Goal: Information Seeking & Learning: Check status

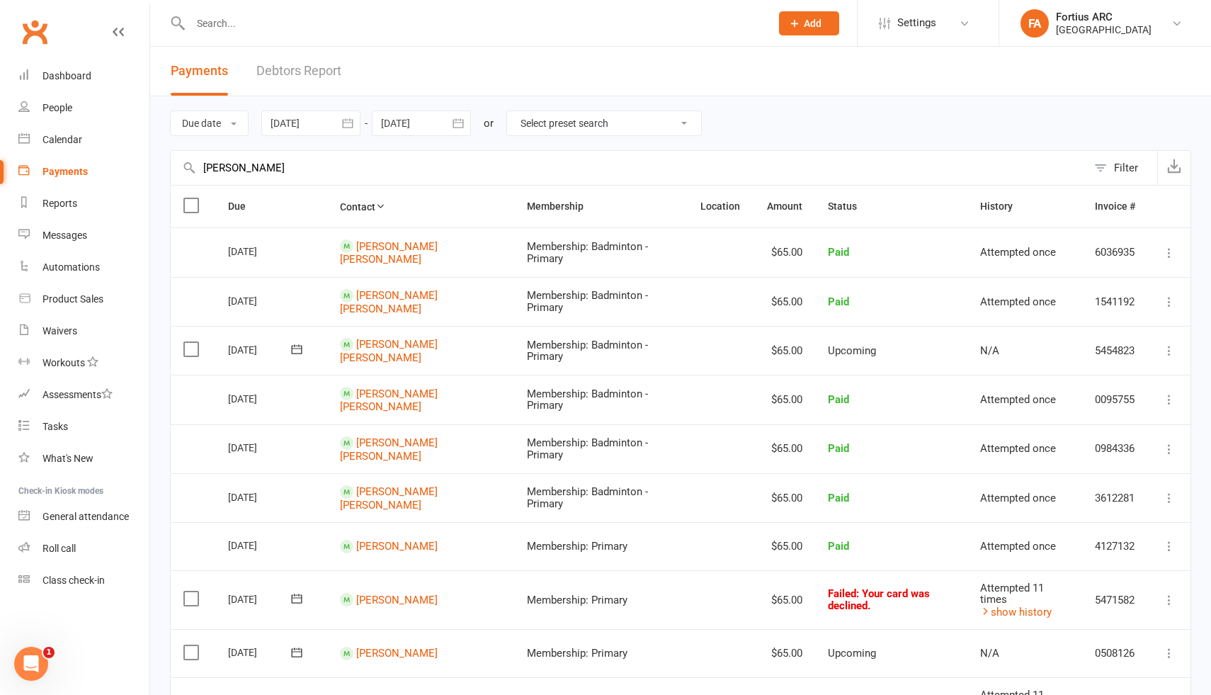
click at [230, 168] on input "[PERSON_NAME]" at bounding box center [629, 168] width 917 height 34
click at [208, 169] on input "[PERSON_NAME]" at bounding box center [629, 168] width 917 height 34
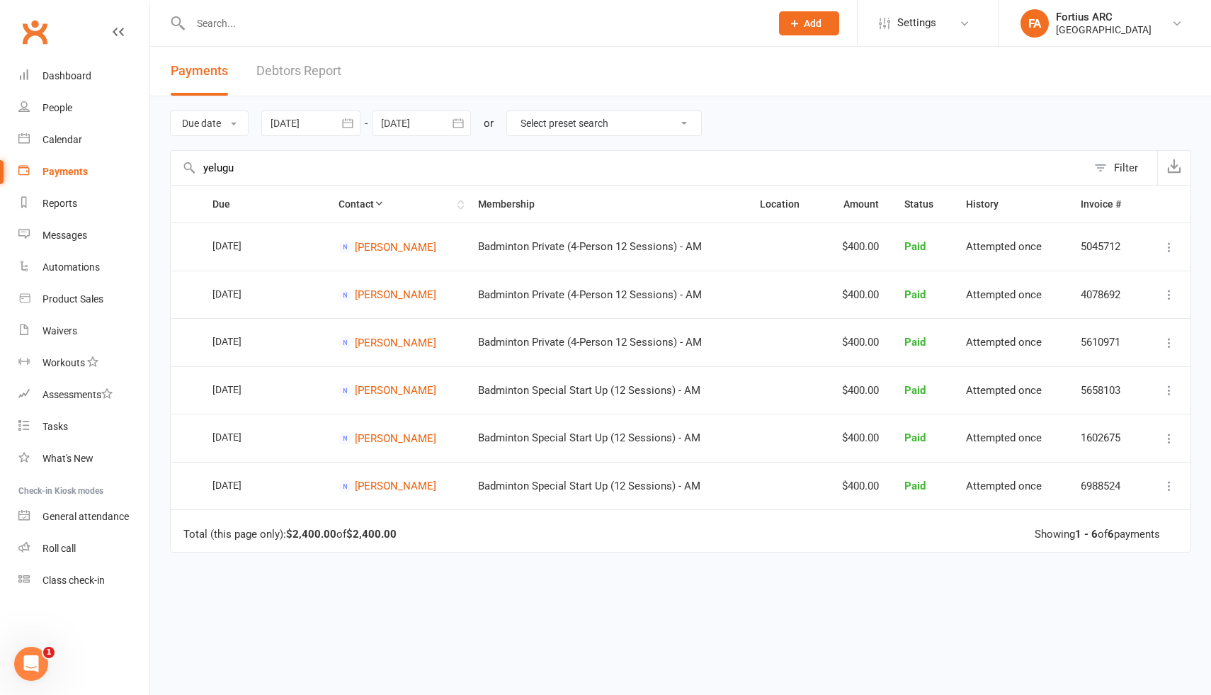
type input "yelugu"
click at [372, 205] on th "Contact" at bounding box center [396, 204] width 140 height 37
click at [351, 123] on icon "button" at bounding box center [348, 123] width 14 height 14
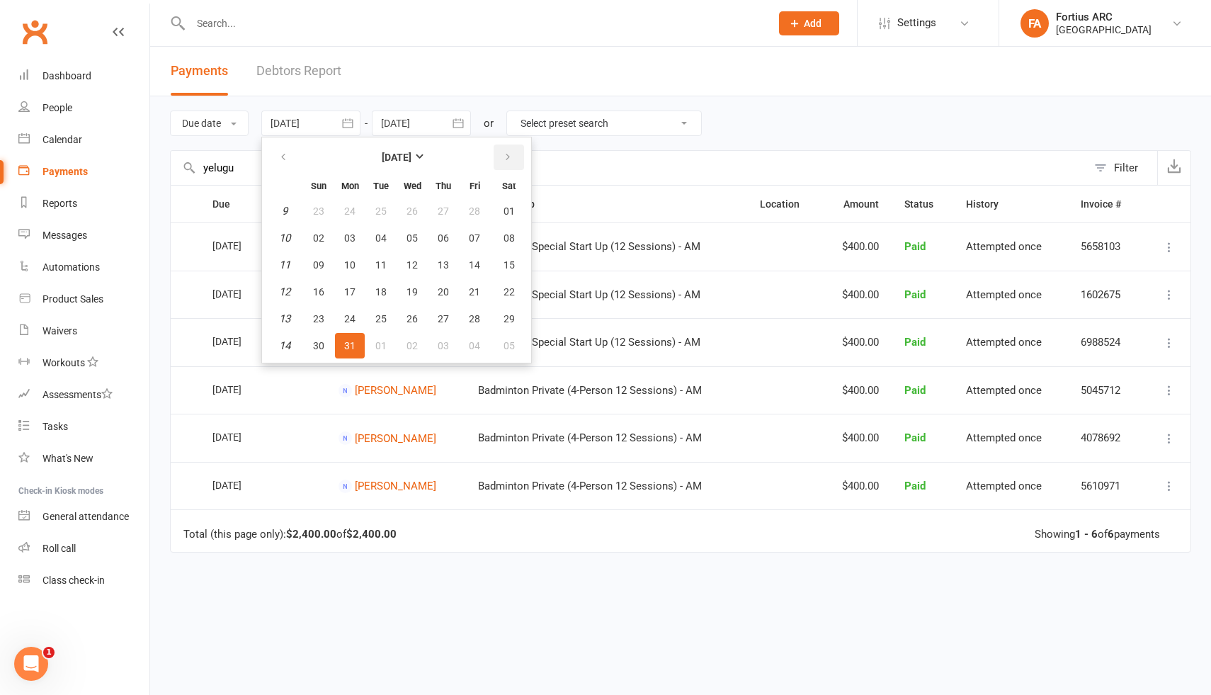
click at [512, 159] on icon "button" at bounding box center [508, 157] width 10 height 11
click at [477, 209] on span "02" at bounding box center [474, 210] width 11 height 11
type input "[DATE]"
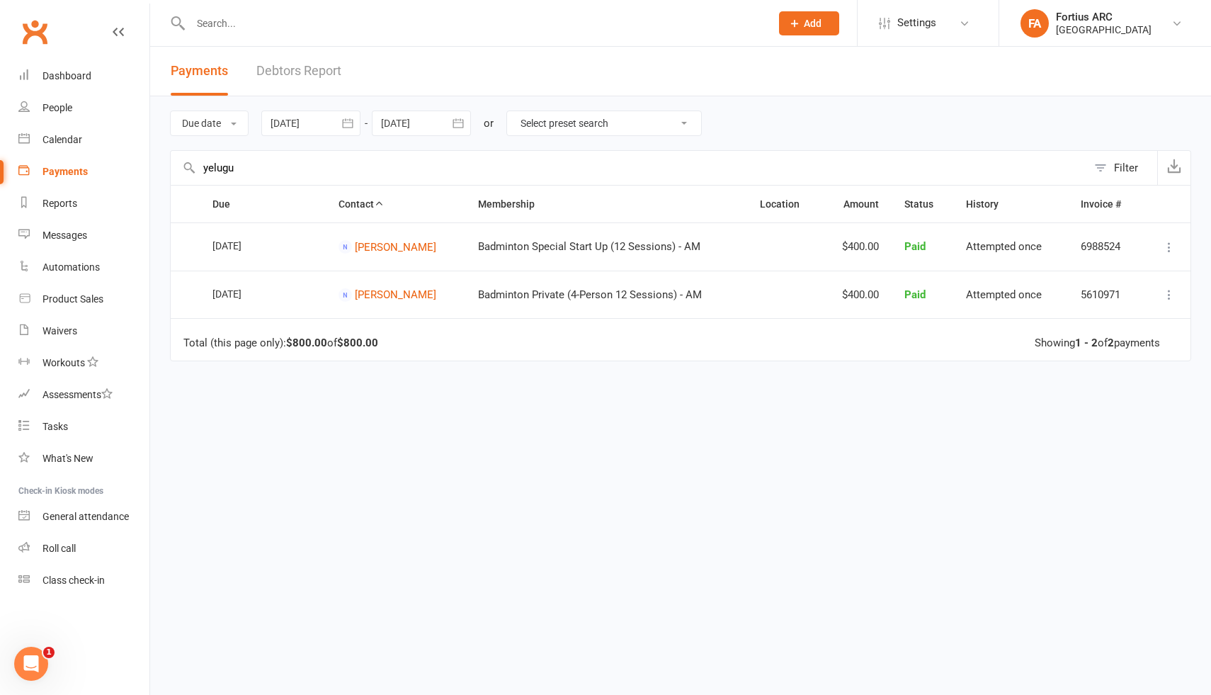
click at [227, 167] on input "yelugu" at bounding box center [629, 168] width 917 height 34
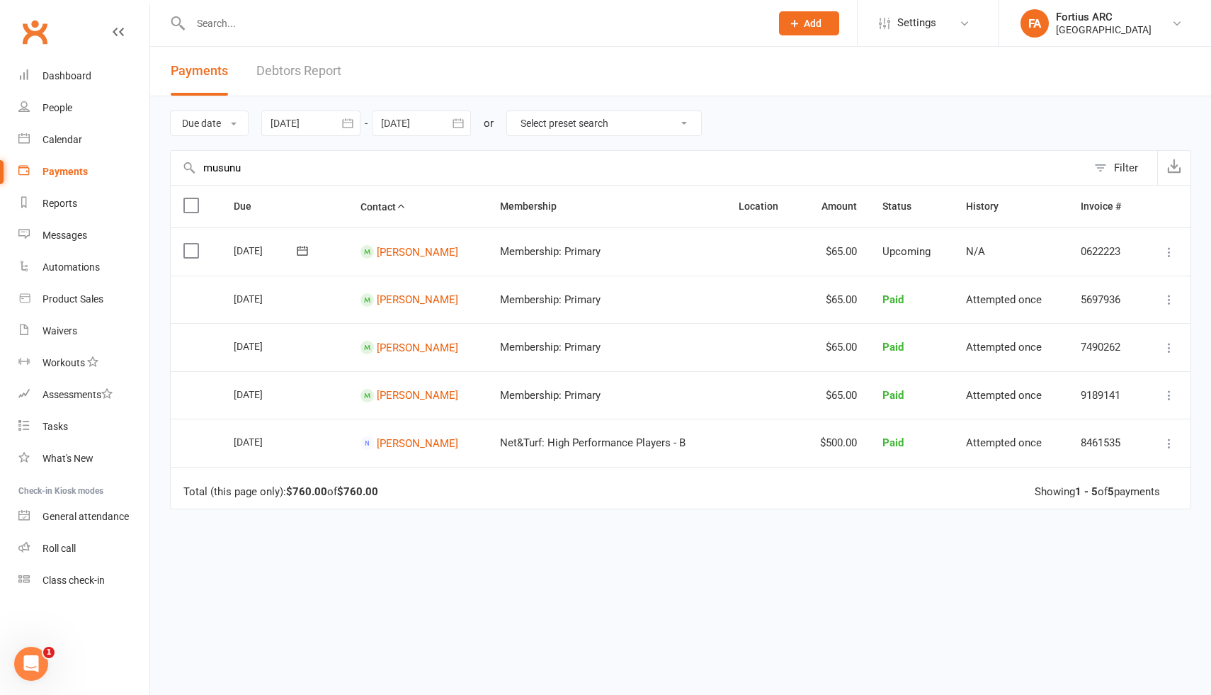
type input "musunu"
click at [305, 121] on div at bounding box center [310, 124] width 99 height 26
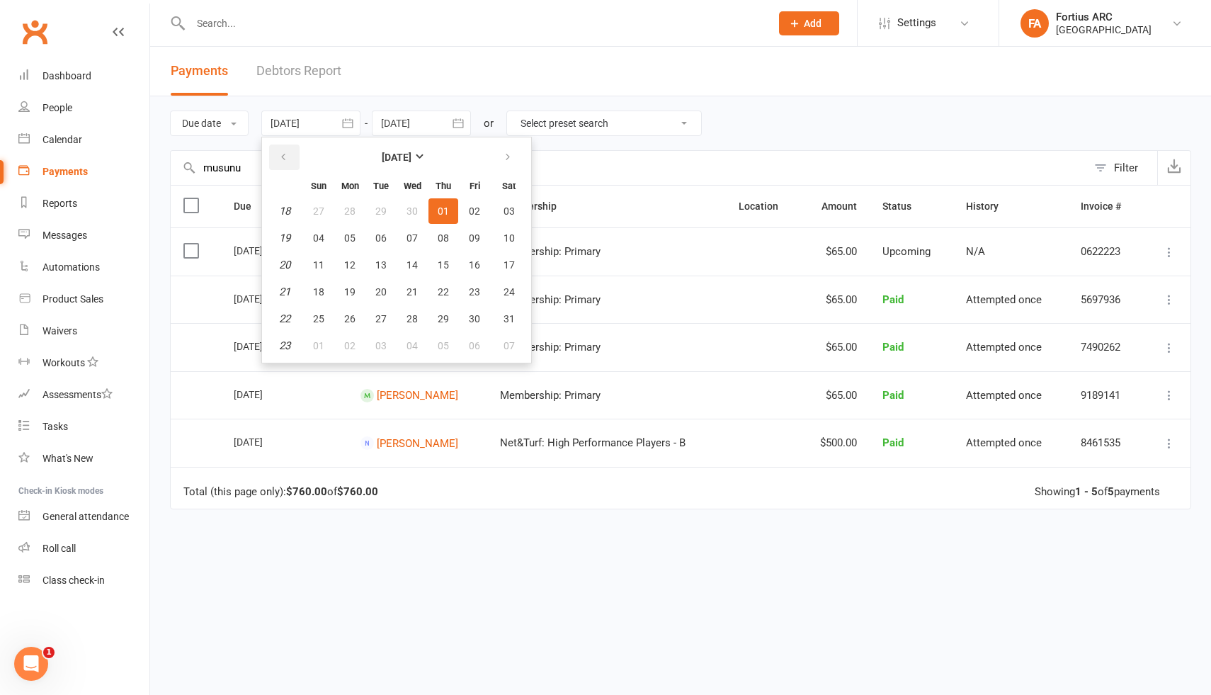
click at [288, 159] on icon "button" at bounding box center [283, 157] width 10 height 11
click at [381, 211] on span "01" at bounding box center [380, 210] width 11 height 11
type input "[DATE]"
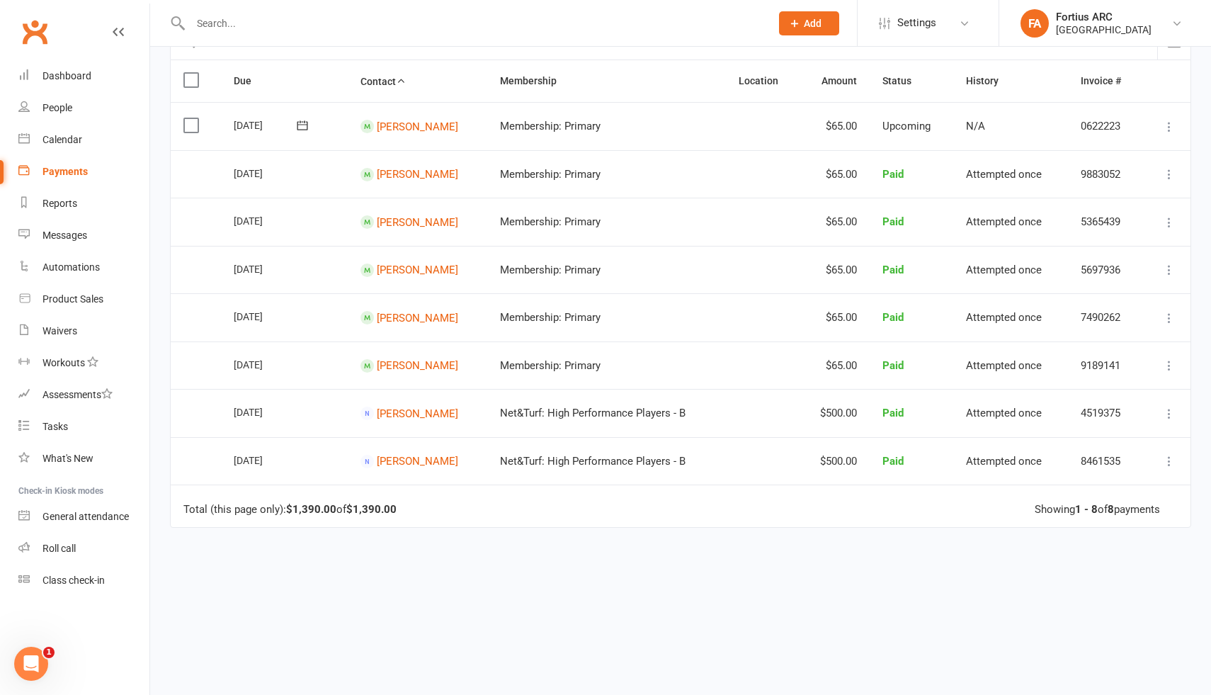
scroll to position [158, 0]
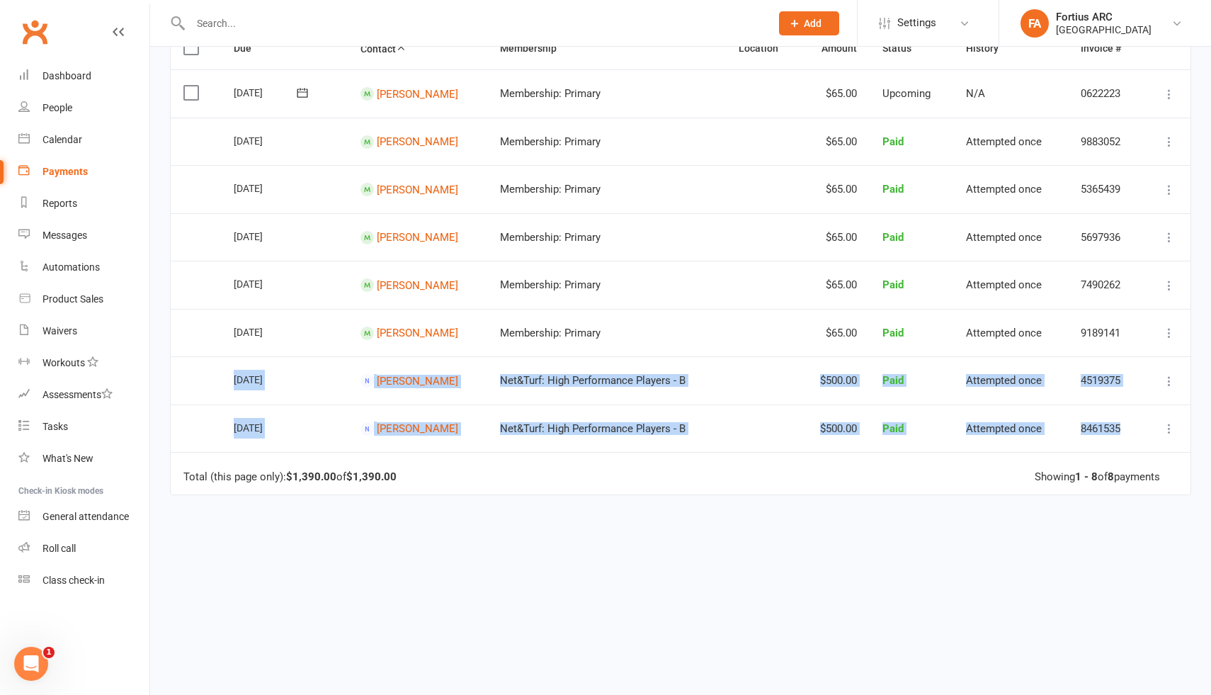
drag, startPoint x: 233, startPoint y: 377, endPoint x: 1153, endPoint y: 431, distance: 921.2
click at [1153, 431] on table "Due Contact Membership Location Amount Status History Invoice # Select this [DA…" at bounding box center [681, 261] width 1022 height 468
click at [767, 480] on td "Total (this page only): $1,390.00 of $1,390.00 Showing 1 - 8 of 8 payments" at bounding box center [681, 473] width 1020 height 43
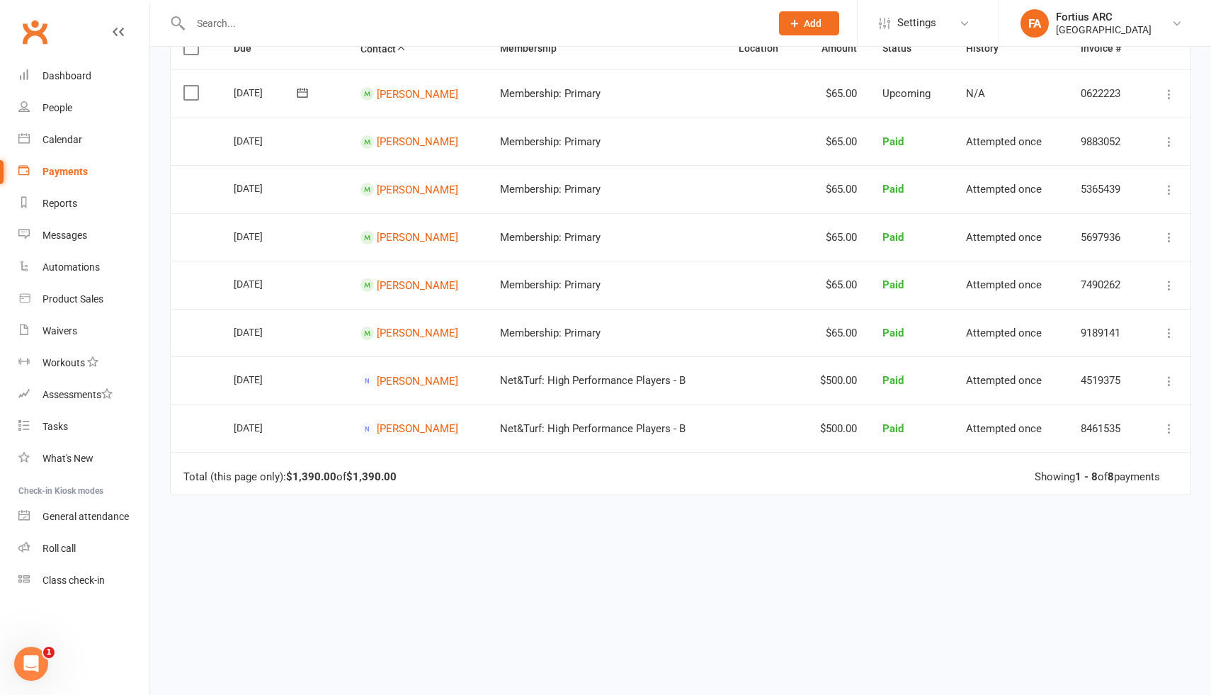
click at [839, 379] on td "$500.00" at bounding box center [835, 380] width 71 height 48
click at [832, 426] on td "$500.00" at bounding box center [835, 429] width 71 height 48
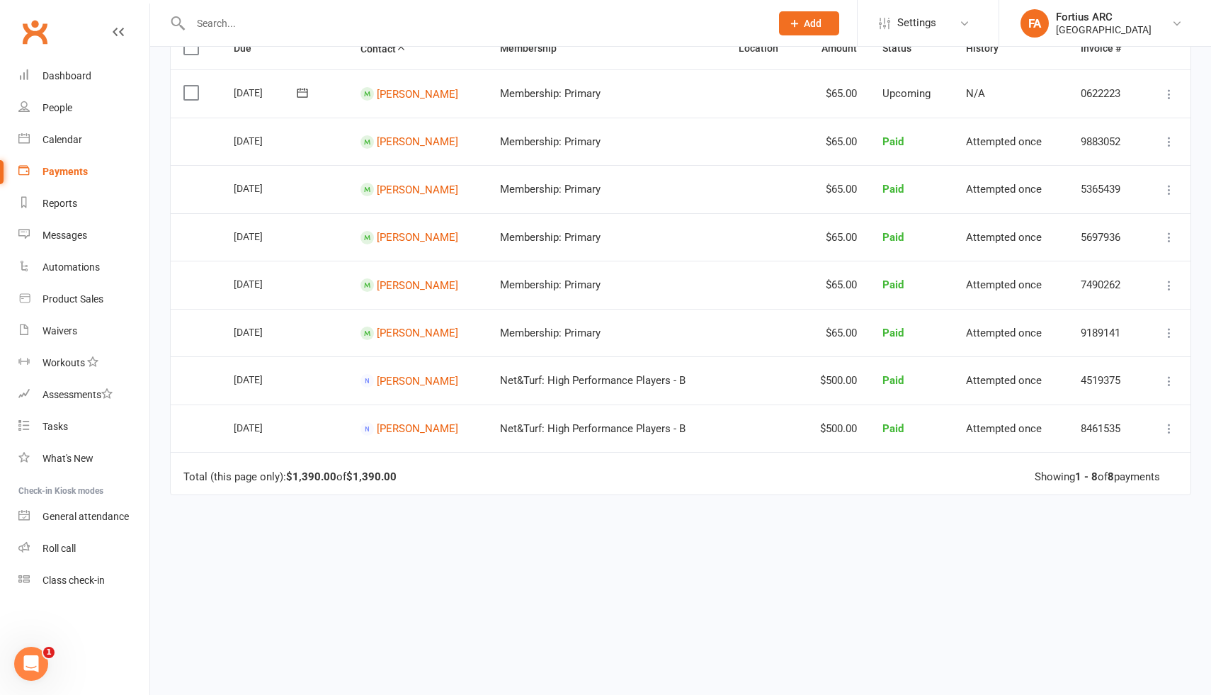
click at [832, 426] on td "$500.00" at bounding box center [835, 429] width 71 height 48
click at [835, 424] on td "$500.00" at bounding box center [835, 429] width 71 height 48
click at [543, 374] on span "Net&Turf: High Performance Players - B" at bounding box center [593, 380] width 186 height 13
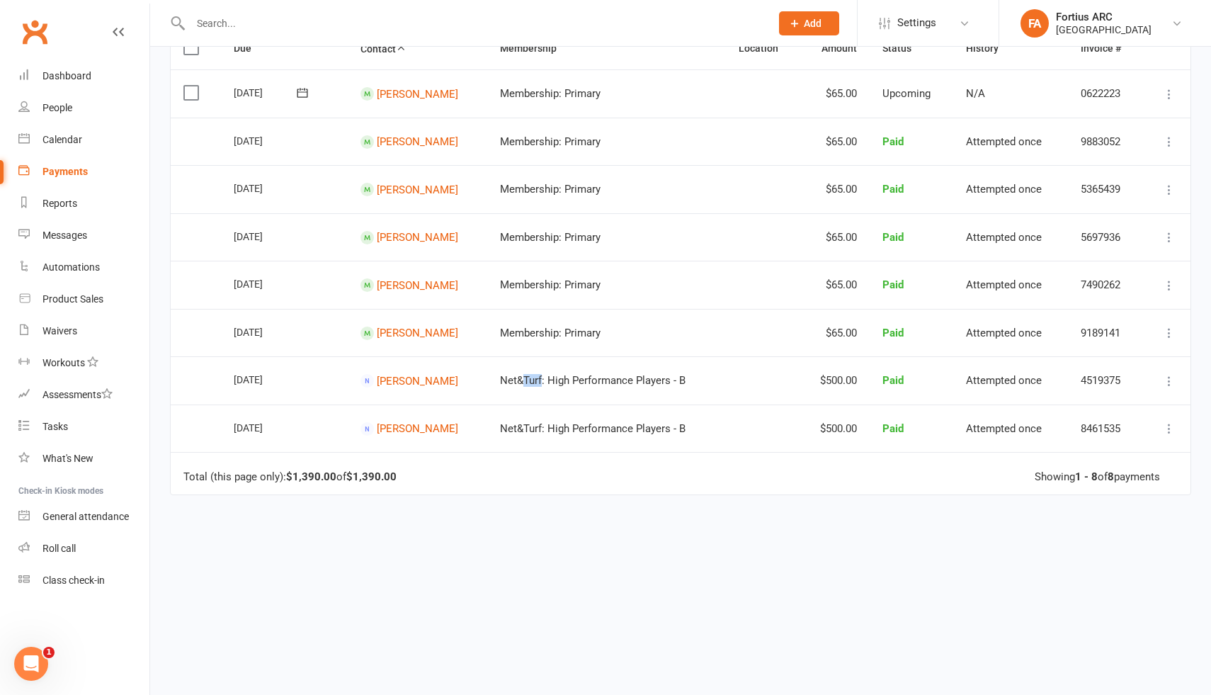
click at [543, 374] on span "Net&Turf: High Performance Players - B" at bounding box center [593, 380] width 186 height 13
click at [552, 431] on span "Net&Turf: High Performance Players - B" at bounding box center [593, 428] width 186 height 13
click at [600, 424] on span "Net&Turf: High Performance Players - B" at bounding box center [593, 428] width 186 height 13
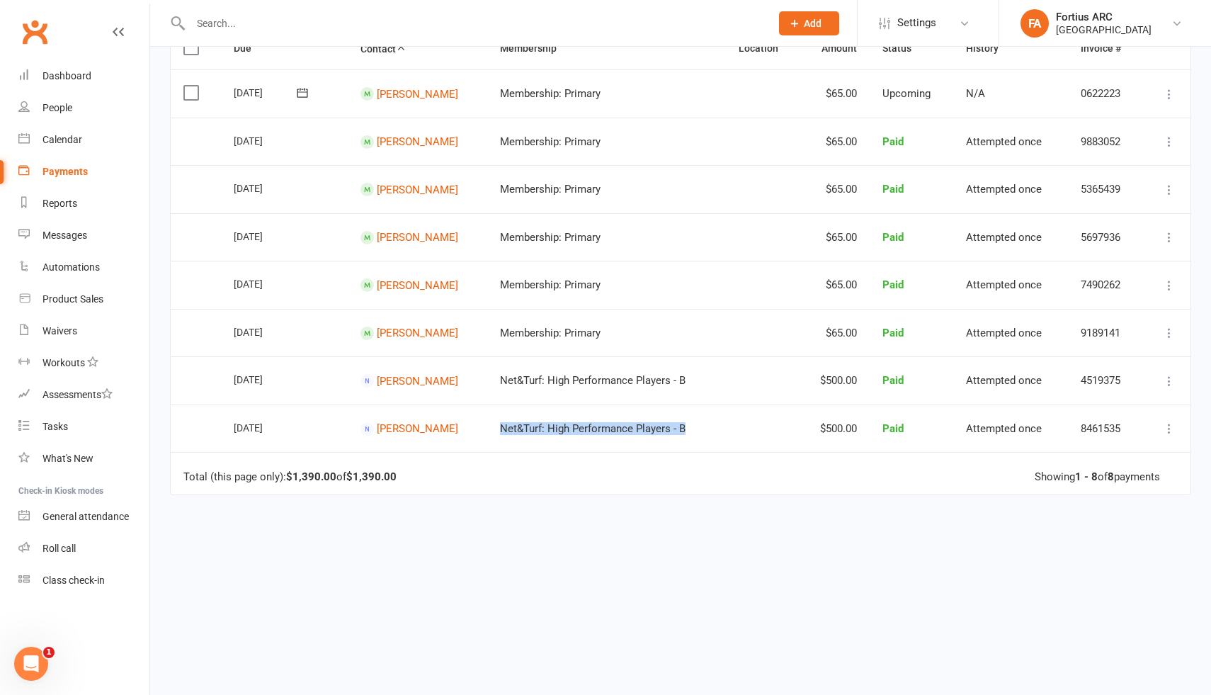
click at [747, 434] on td at bounding box center [763, 429] width 74 height 48
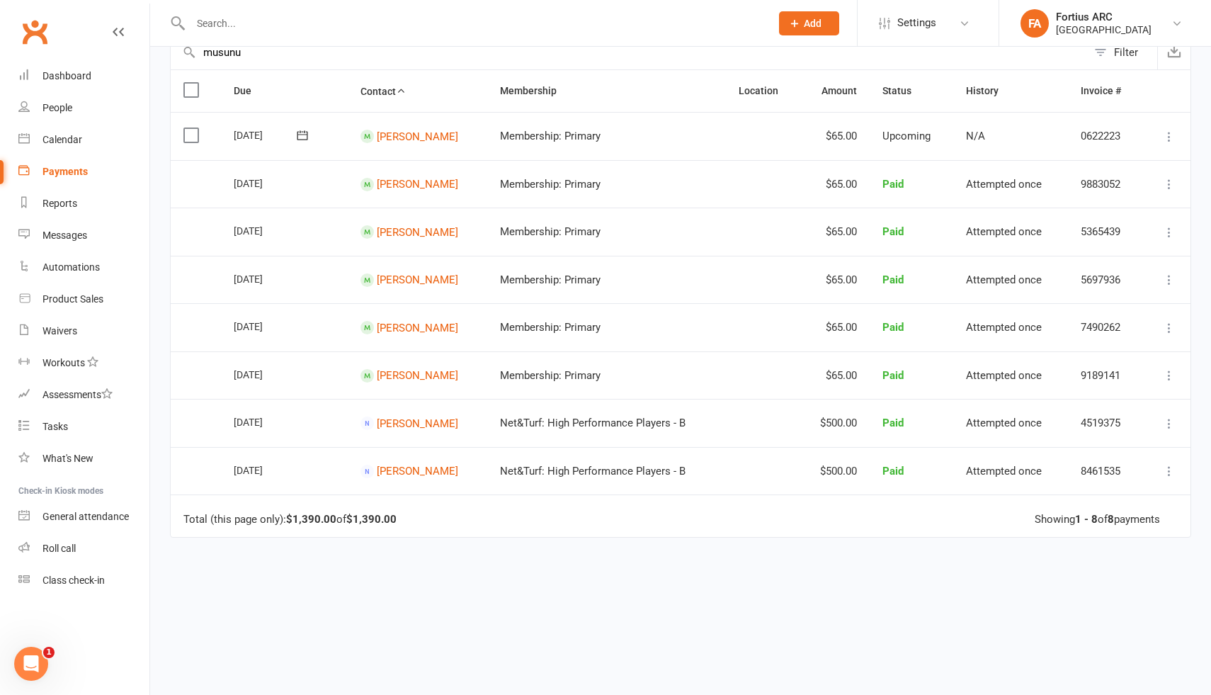
scroll to position [116, 0]
click at [667, 464] on span "Net&Turf: High Performance Players - B" at bounding box center [593, 470] width 186 height 13
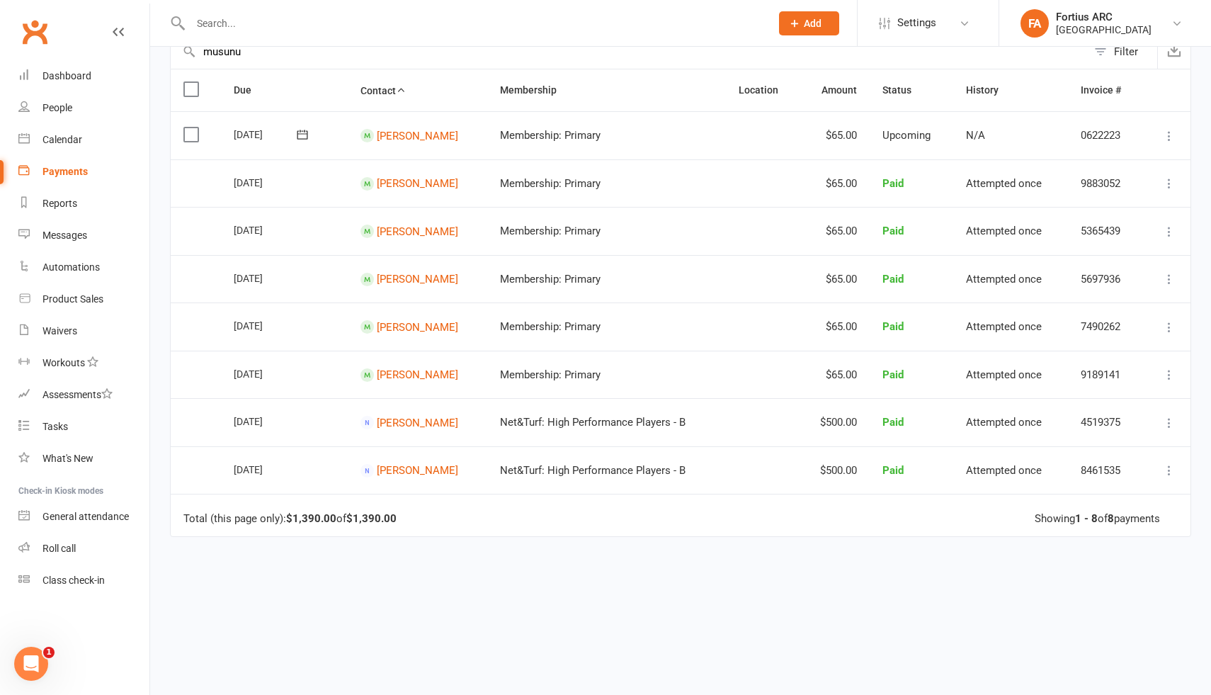
click at [725, 462] on td "Net&Turf: High Performance Players - B" at bounding box center [606, 470] width 239 height 48
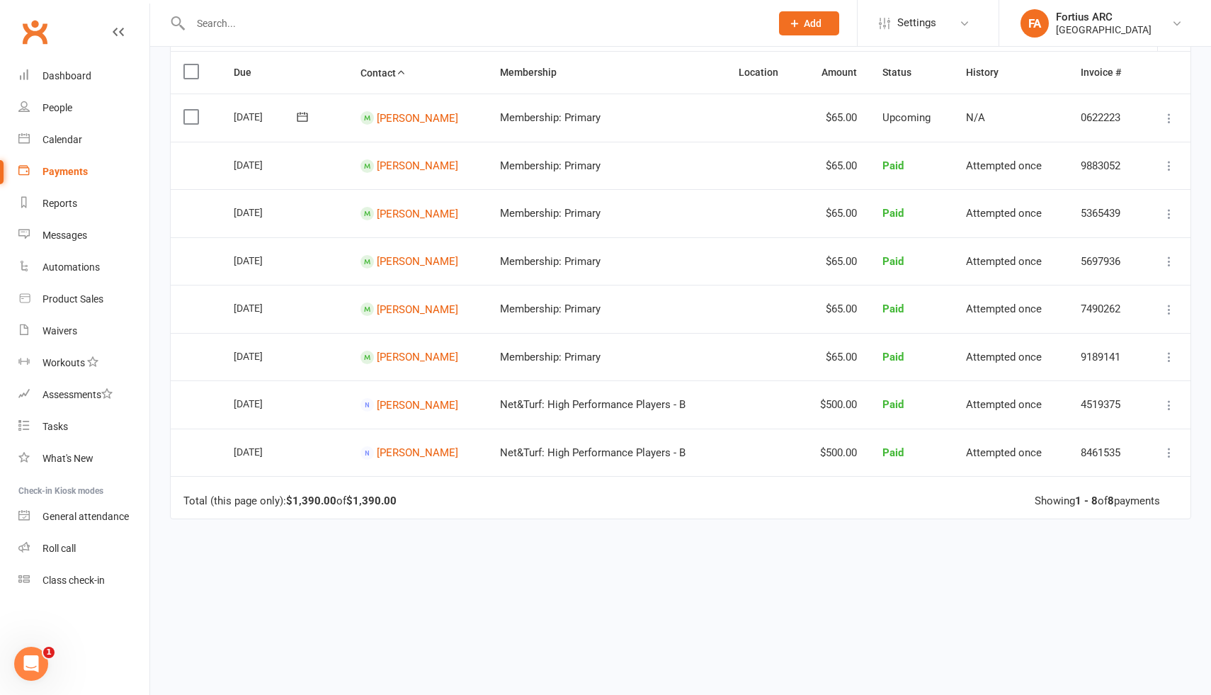
scroll to position [138, 0]
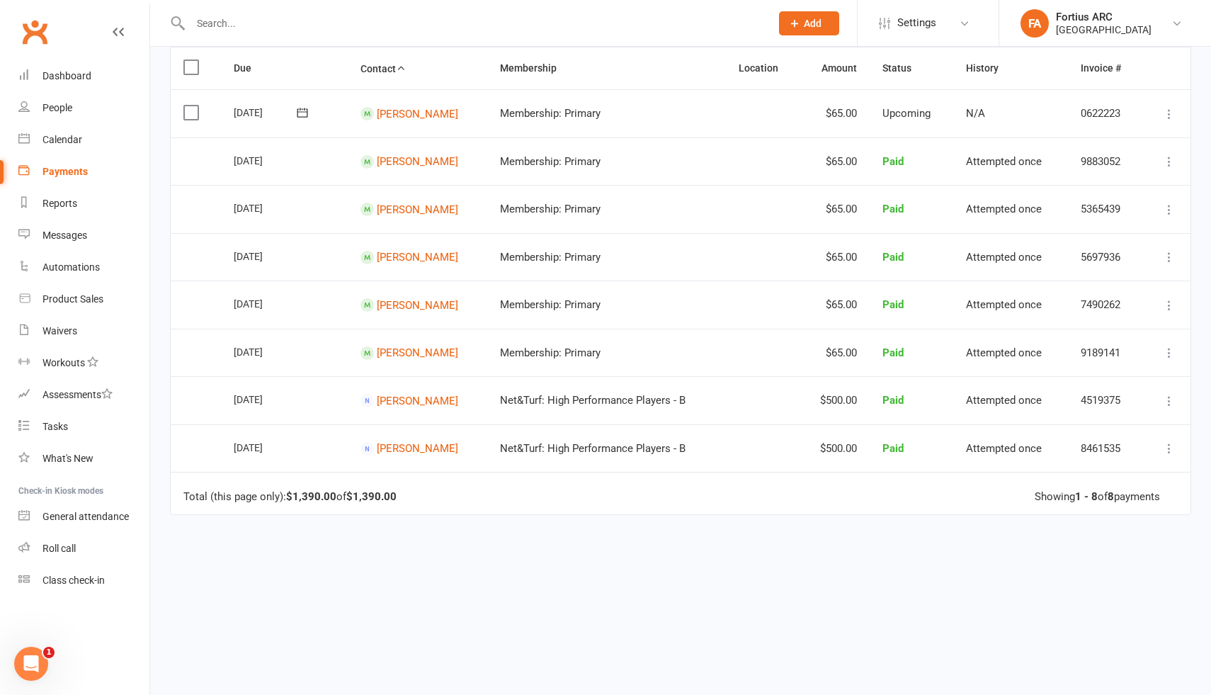
click at [565, 400] on span "Net&Turf: High Performance Players - B" at bounding box center [593, 400] width 186 height 13
click at [582, 451] on span "Net&Turf: High Performance Players - B" at bounding box center [593, 448] width 186 height 13
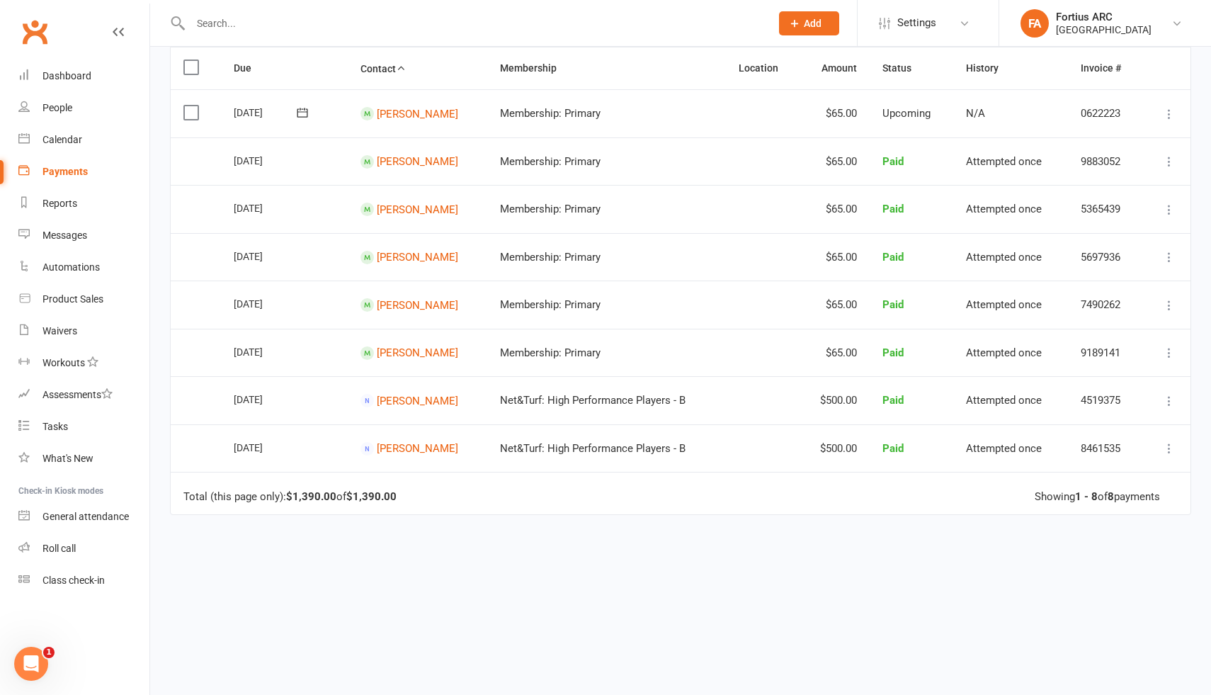
click at [582, 451] on span "Net&Turf: High Performance Players - B" at bounding box center [593, 448] width 186 height 13
click at [632, 436] on td "Net&Turf: High Performance Players - B" at bounding box center [606, 448] width 239 height 48
click at [656, 444] on span "Net&Turf: High Performance Players - B" at bounding box center [593, 448] width 186 height 13
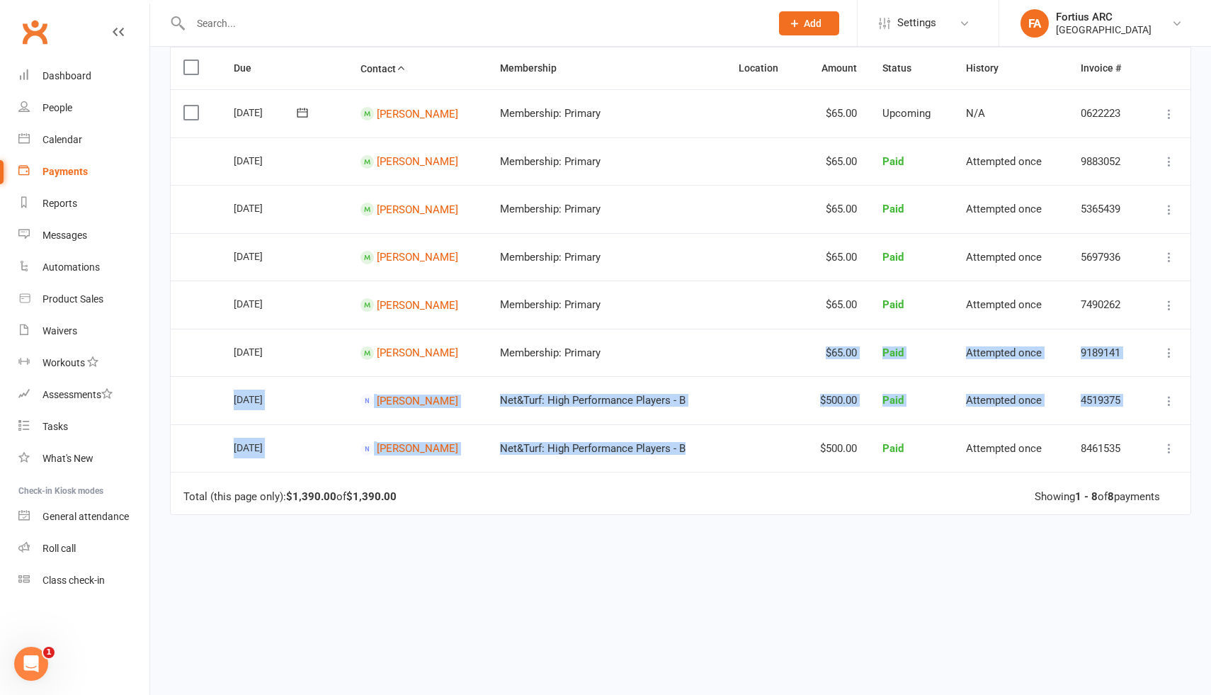
drag, startPoint x: 706, startPoint y: 448, endPoint x: 574, endPoint y: 358, distance: 159.6
click at [574, 358] on table "Due Contact Membership Location Amount Status History Invoice # Select this [DA…" at bounding box center [681, 281] width 1022 height 468
click at [668, 492] on td "Total (this page only): $1,390.00 of $1,390.00 Showing 1 - 8 of 8 payments" at bounding box center [681, 493] width 1020 height 43
